Goal: Browse casually

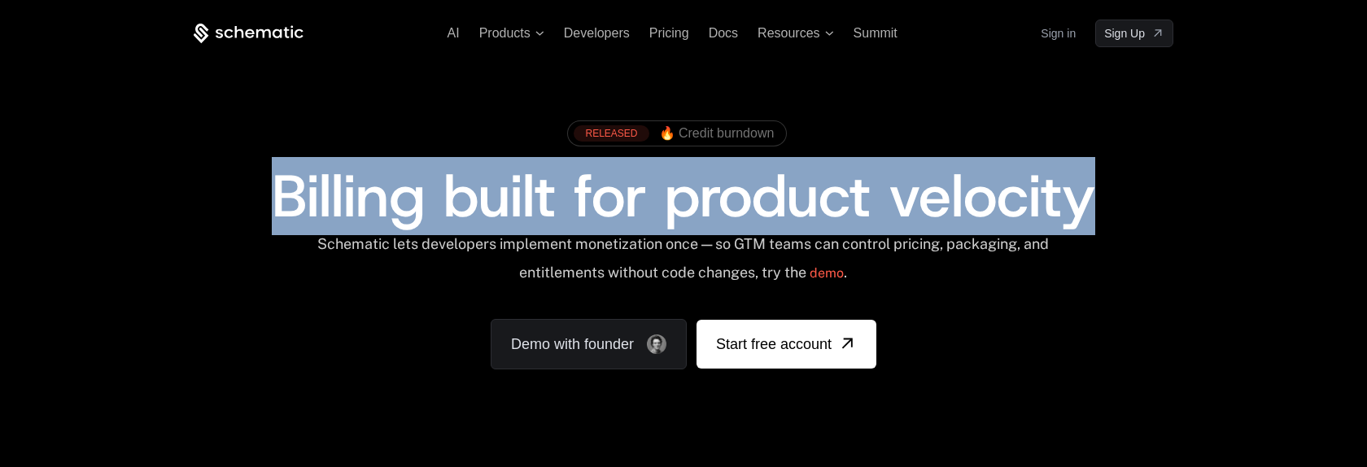
copy span "Billing built for product velocity"
drag, startPoint x: 265, startPoint y: 203, endPoint x: 1134, endPoint y: 215, distance: 868.9
click at [1134, 215] on div "Billing built for product velocity" at bounding box center [683, 196] width 979 height 59
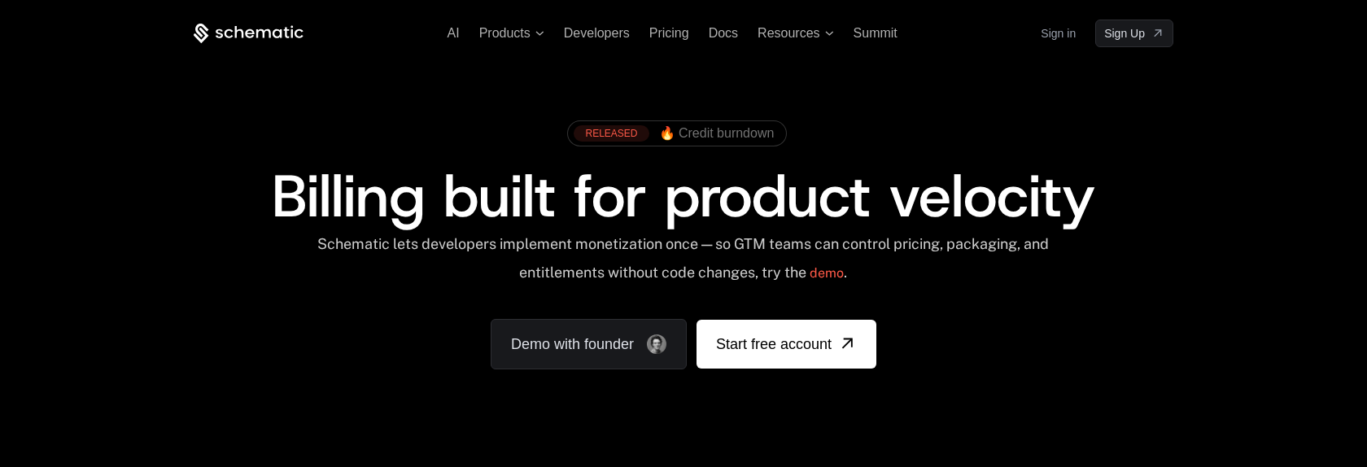
click at [1036, 260] on div "Schematic lets developers implement monetization once — so GTM teams can contro…" at bounding box center [683, 264] width 735 height 58
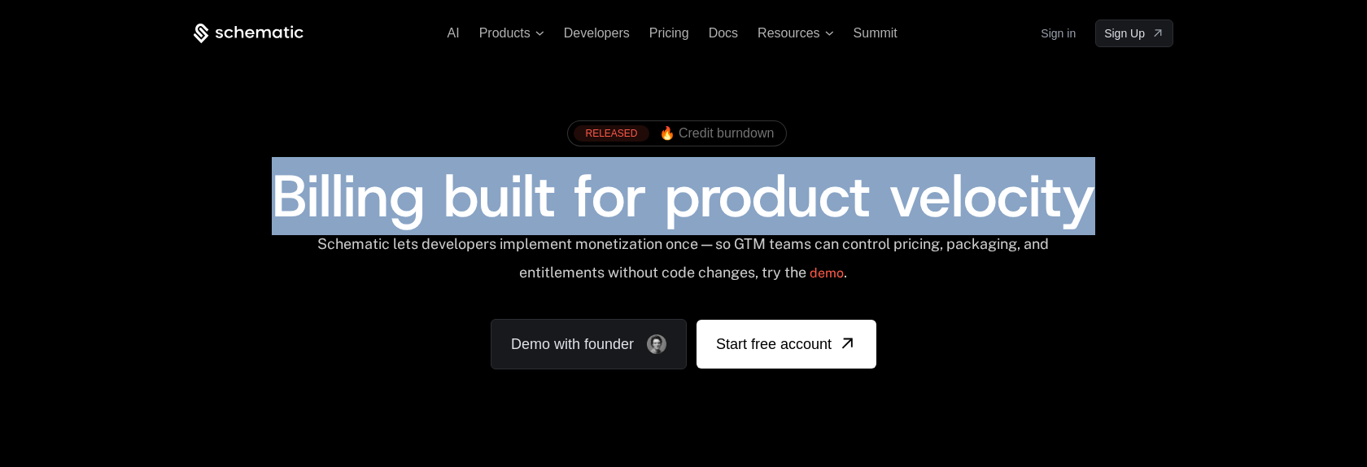
drag, startPoint x: 273, startPoint y: 205, endPoint x: 1130, endPoint y: 220, distance: 857.5
click at [1130, 220] on div "Billing built for product velocity" at bounding box center [683, 196] width 979 height 59
copy span "Billing built for product velocity"
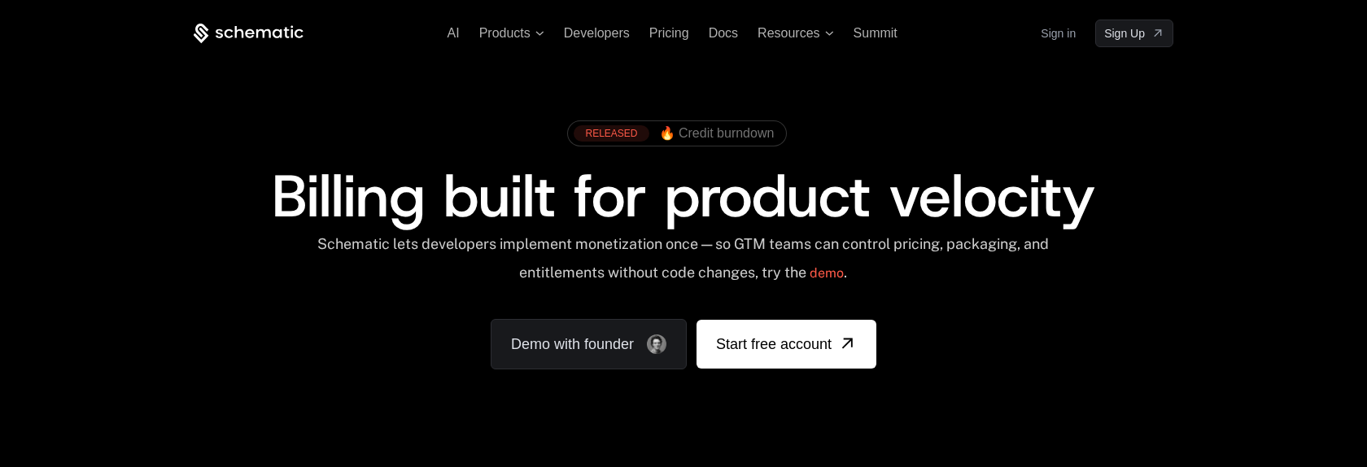
click at [447, 410] on div "RELEASED 🔥 Credit burndown Billing built for product velocity Schematic lets de…" at bounding box center [684, 240] width 1058 height 387
click at [431, 354] on div "RELEASED 🔥 Credit burndown Billing built for product velocity Schematic lets de…" at bounding box center [683, 240] width 979 height 257
